Goal: Subscribe to service/newsletter

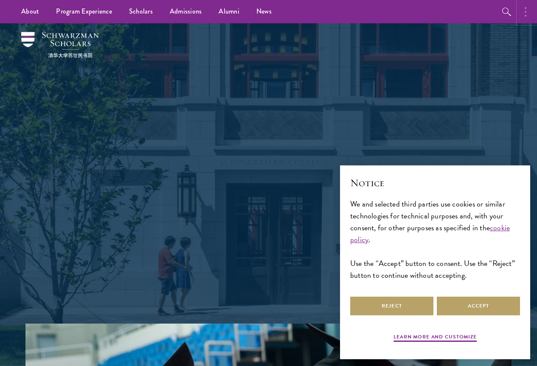
click at [521, 15] on button "button" at bounding box center [527, 11] width 19 height 23
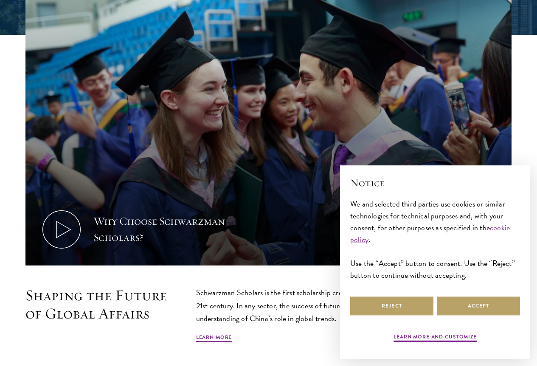
scroll to position [340, 0]
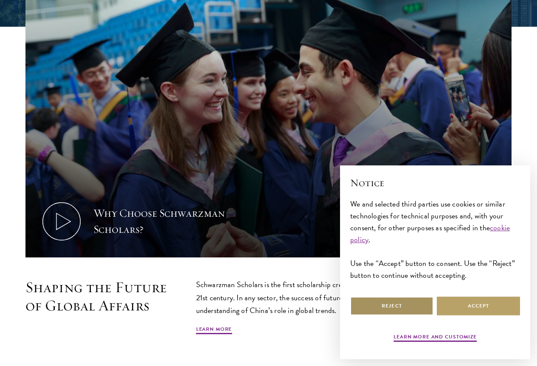
click at [408, 297] on button "Reject" at bounding box center [391, 306] width 83 height 19
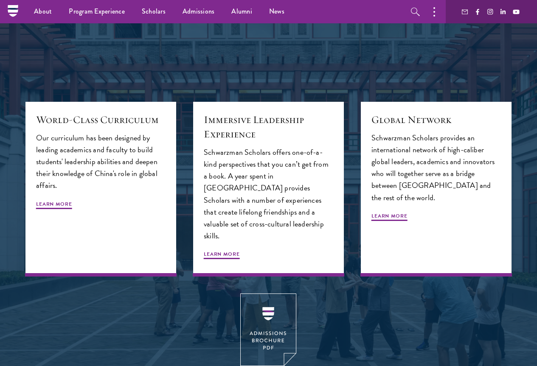
scroll to position [807, 0]
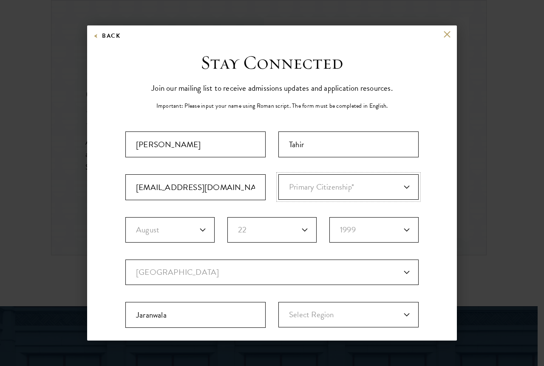
click at [335, 186] on select "Primary Citizenship* Afghanistan Aland Islands Albania Algeria Andorra Angola A…" at bounding box center [348, 187] width 140 height 25
select select "PK"
click at [278, 175] on select "Primary Citizenship* Afghanistan Aland Islands Albania Algeria Andorra Angola A…" at bounding box center [348, 187] width 140 height 25
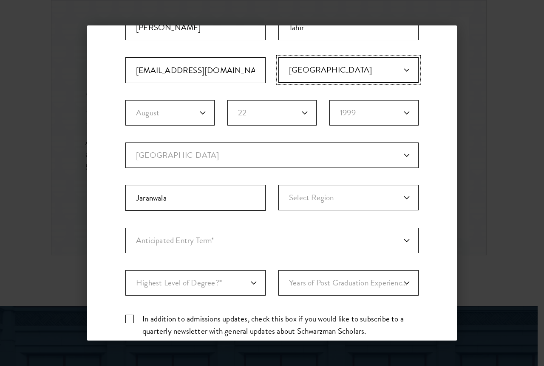
scroll to position [127, 0]
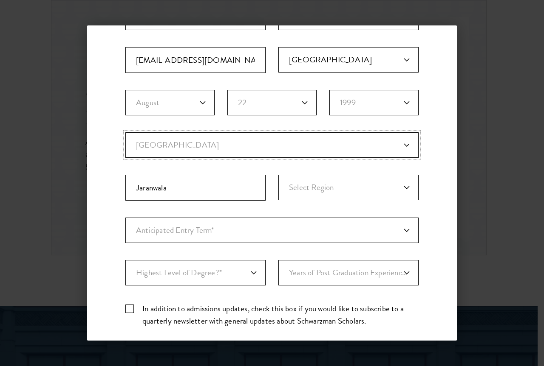
click at [260, 144] on select "Current Country Afghanistan Aland Islands Albania Algeria Andorra Angola Anguil…" at bounding box center [271, 144] width 293 height 25
select select "PK"
click at [125, 132] on select "Current Country Afghanistan Aland Islands Albania Algeria Andorra Angola Anguil…" at bounding box center [271, 144] width 293 height 25
click at [298, 183] on select "Select Region Azad Kashmir Balochistan Federally Administered Tribal... Gilgit-…" at bounding box center [348, 187] width 140 height 25
click at [278, 175] on select "Select Region Azad Kashmir Balochistan Federally Administered Tribal... Gilgit-…" at bounding box center [348, 187] width 140 height 25
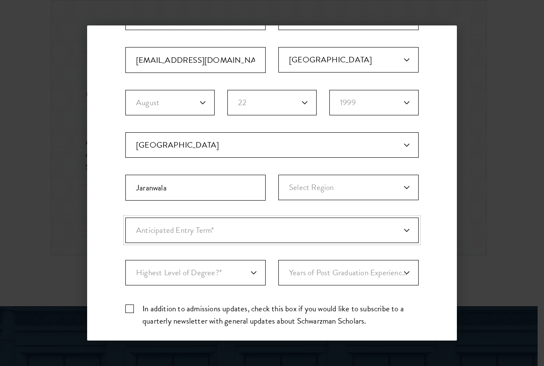
click at [252, 228] on select "Anticipated Entry Term* Just Exploring" at bounding box center [271, 230] width 293 height 25
click at [232, 279] on select "Highest Level of Degree?* PHD Bachelor's Master's Current Undergraduate Student" at bounding box center [195, 272] width 140 height 25
select select "baef124f-e103-44b1-8ca6-5d0669438e44"
click at [125, 260] on select "Highest Level of Degree?* PHD Bachelor's Master's Current Undergraduate Student" at bounding box center [195, 272] width 140 height 25
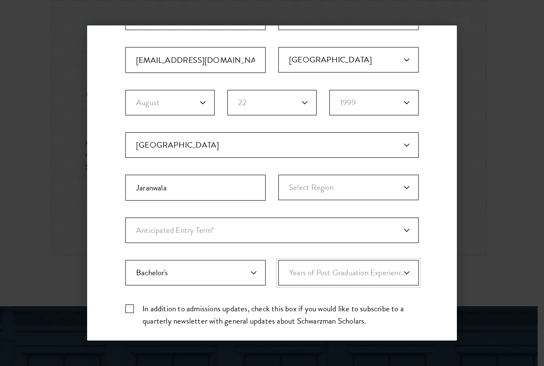
click at [352, 276] on select "Years of Post Graduation Experience?* 1 2 3 4 5 6 7 8 9 10" at bounding box center [348, 272] width 140 height 25
select select "4"
click at [278, 260] on select "Years of Post Graduation Experience?* 1 2 3 4 5 6 7 8 9 10" at bounding box center [348, 272] width 140 height 25
drag, startPoint x: 128, startPoint y: 312, endPoint x: 178, endPoint y: 276, distance: 61.5
click at [129, 312] on label "In addition to admissions updates, check this box if you would like to subscrib…" at bounding box center [271, 315] width 293 height 25
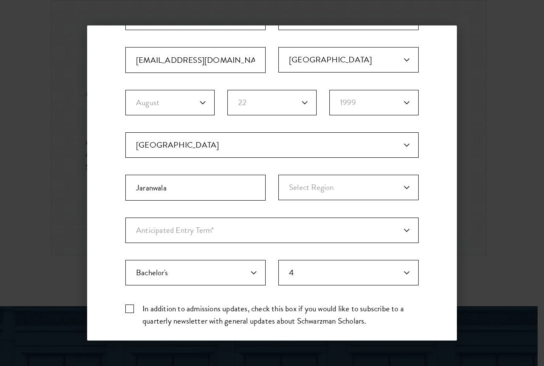
click at [129, 308] on input "In addition to admissions updates, check this box if you would like to subscrib…" at bounding box center [271, 306] width 293 height 6
checkbox input "true"
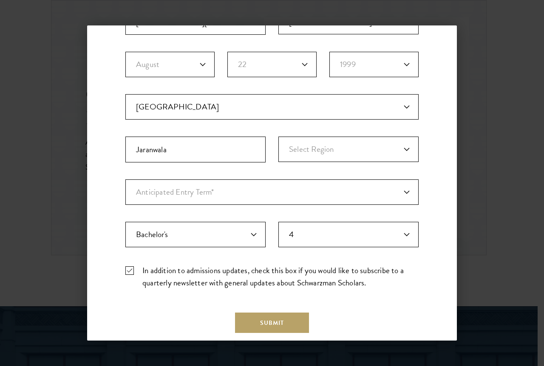
scroll to position [211, 0]
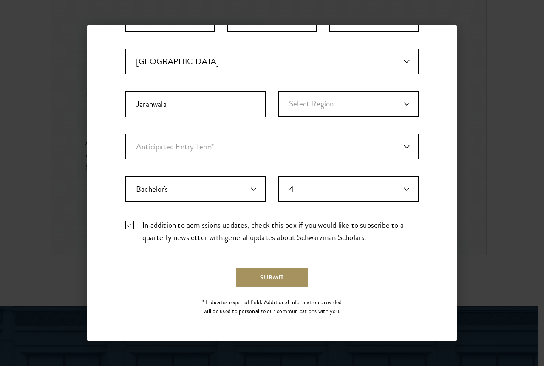
click at [286, 268] on button "Submit" at bounding box center [272, 278] width 74 height 20
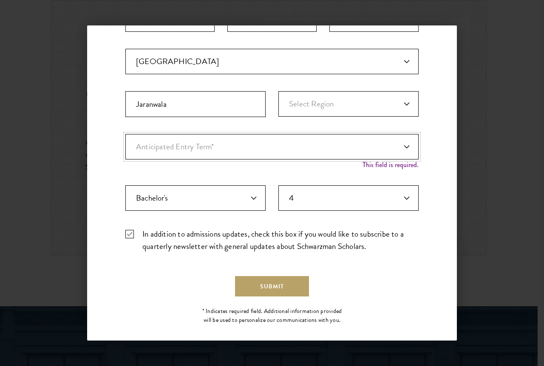
click at [381, 141] on select "Anticipated Entry Term* Just Exploring" at bounding box center [271, 146] width 293 height 25
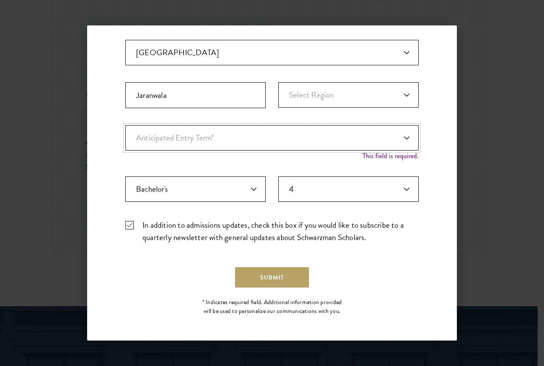
click at [334, 136] on select "Anticipated Entry Term* Just Exploring" at bounding box center [271, 137] width 293 height 25
select select "a6790467-ebe7-4045-a56a-66c1cae98076"
click at [125, 134] on select "Anticipated Entry Term* Just Exploring" at bounding box center [271, 137] width 293 height 25
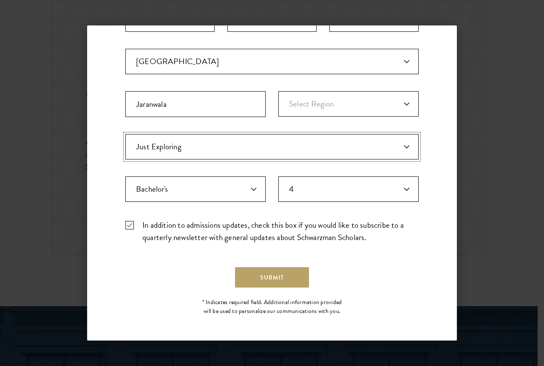
scroll to position [211, 0]
click at [297, 280] on button "Submit" at bounding box center [272, 278] width 74 height 20
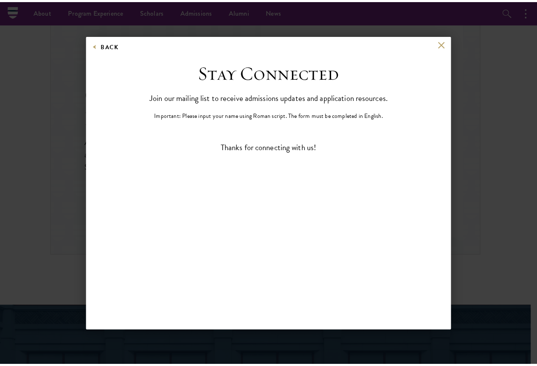
scroll to position [0, 0]
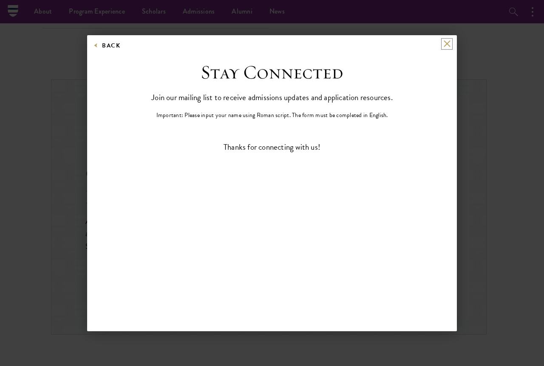
click at [445, 45] on button at bounding box center [446, 43] width 7 height 7
